Goal: Task Accomplishment & Management: Complete application form

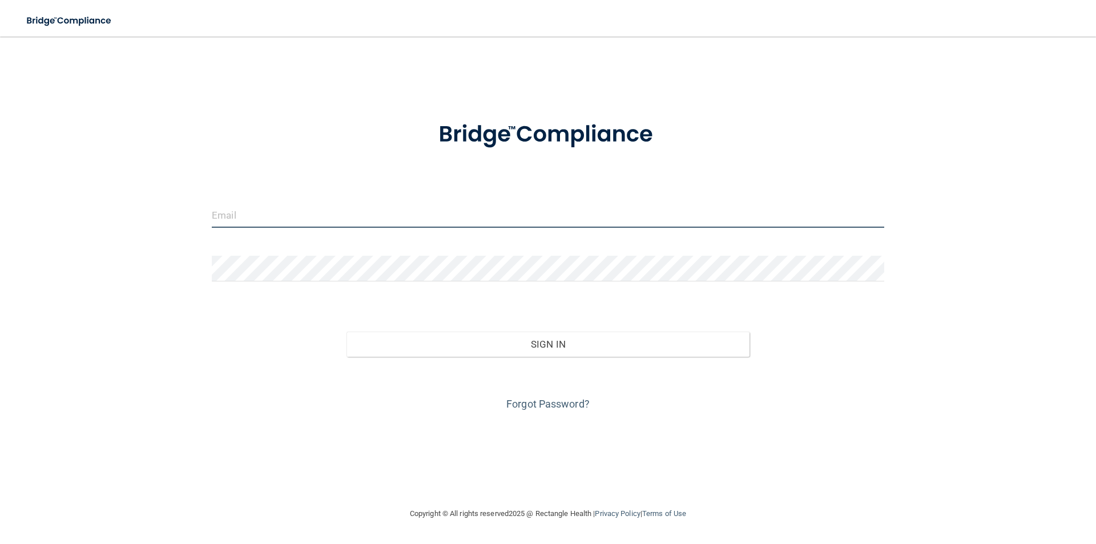
click at [292, 207] on input "email" at bounding box center [548, 215] width 672 height 26
click at [294, 204] on input "email" at bounding box center [548, 215] width 672 height 26
type input "mani"
